Goal: Information Seeking & Learning: Learn about a topic

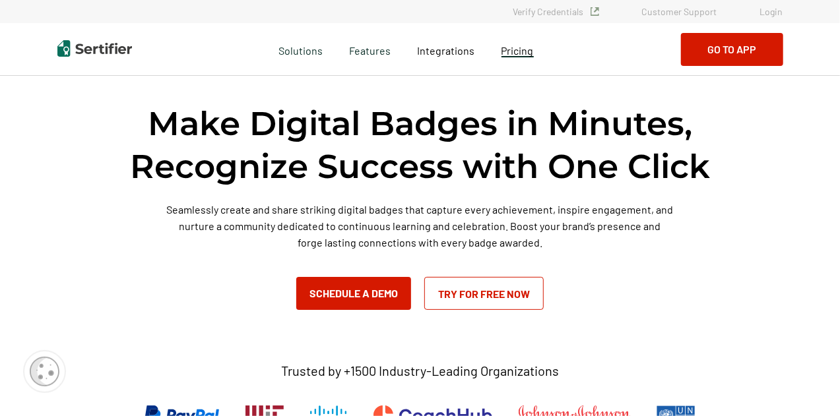
click at [518, 54] on span "Pricing" at bounding box center [517, 50] width 32 height 13
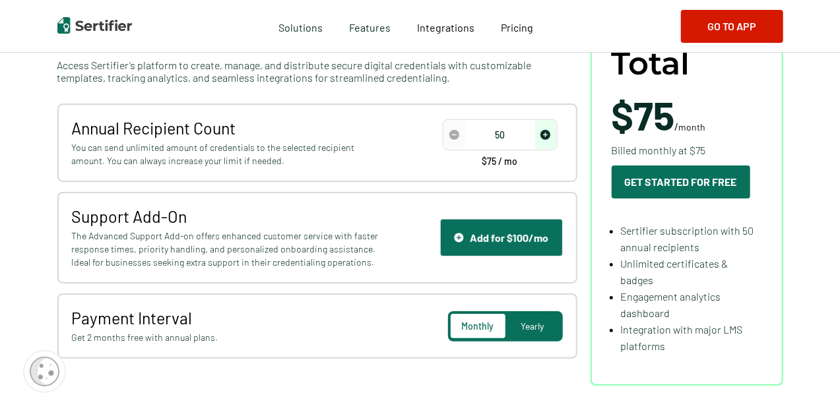
scroll to position [198, 0]
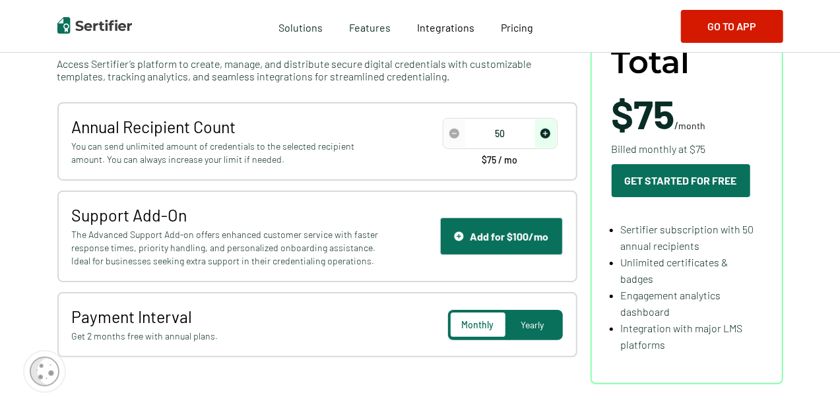
drag, startPoint x: 493, startPoint y: 142, endPoint x: 502, endPoint y: 139, distance: 9.2
click at [497, 142] on input "50" at bounding box center [500, 134] width 112 height 20
click at [504, 138] on input "50" at bounding box center [500, 134] width 112 height 20
type input "4000"
click at [541, 329] on span "Yearly" at bounding box center [532, 324] width 23 height 11
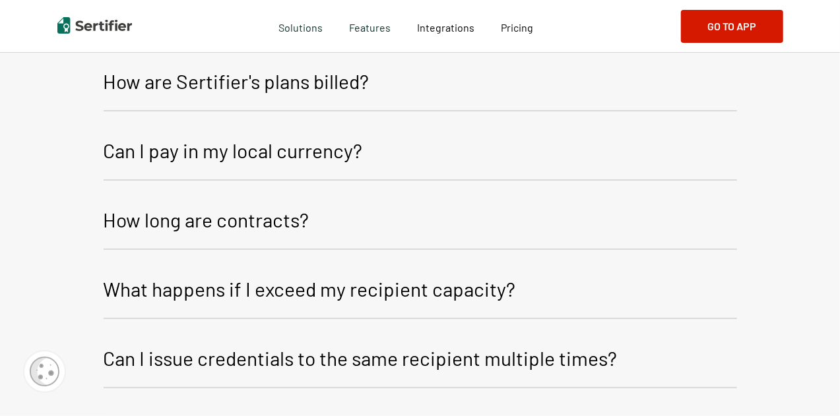
scroll to position [2177, 0]
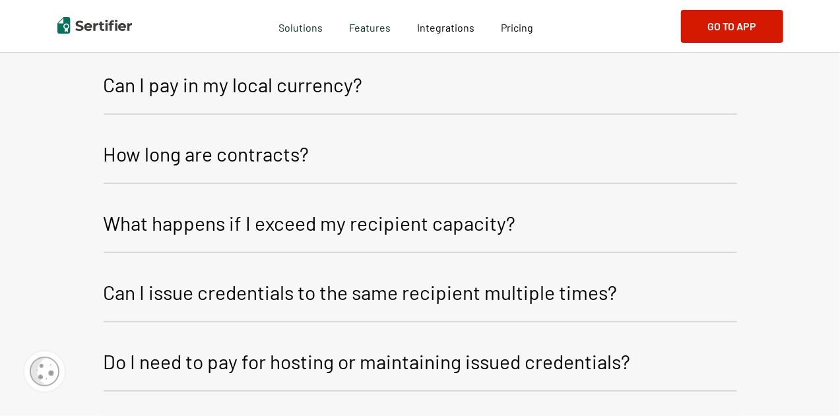
click at [394, 232] on p "What happens if I exceed my recipient capacity?" at bounding box center [310, 223] width 412 height 32
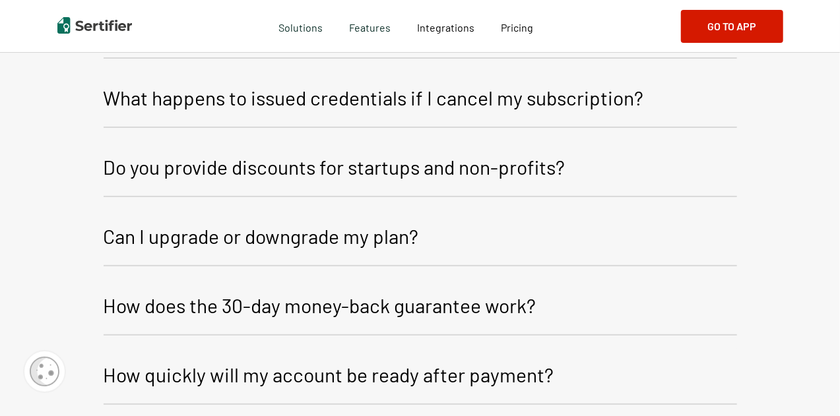
scroll to position [2639, 0]
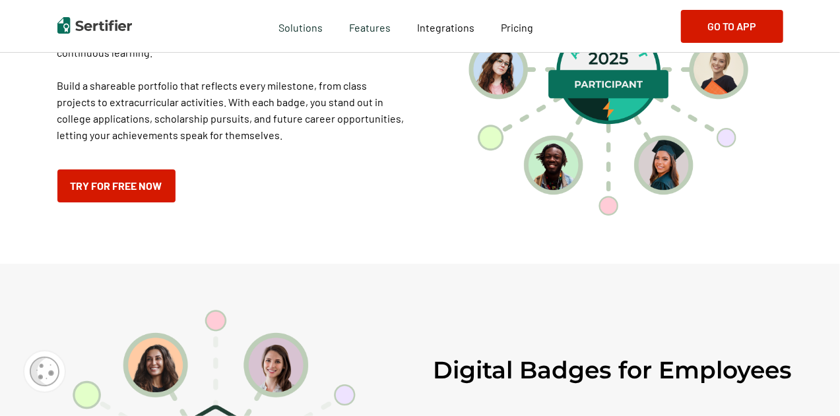
scroll to position [924, 0]
